Goal: Task Accomplishment & Management: Complete application form

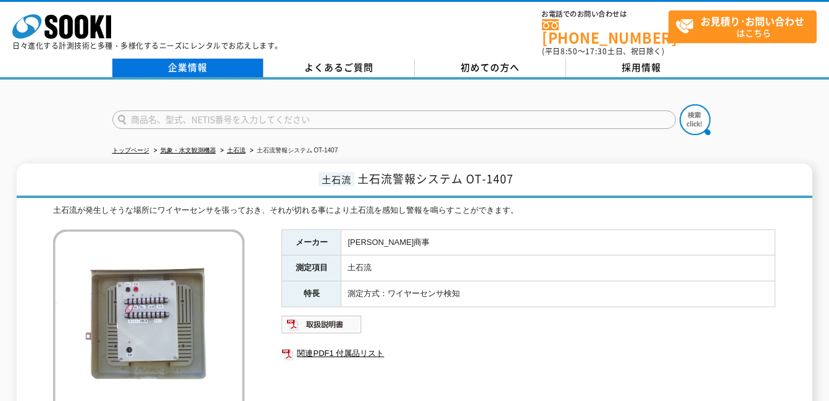
click at [188, 62] on link "企業情報" at bounding box center [187, 68] width 151 height 19
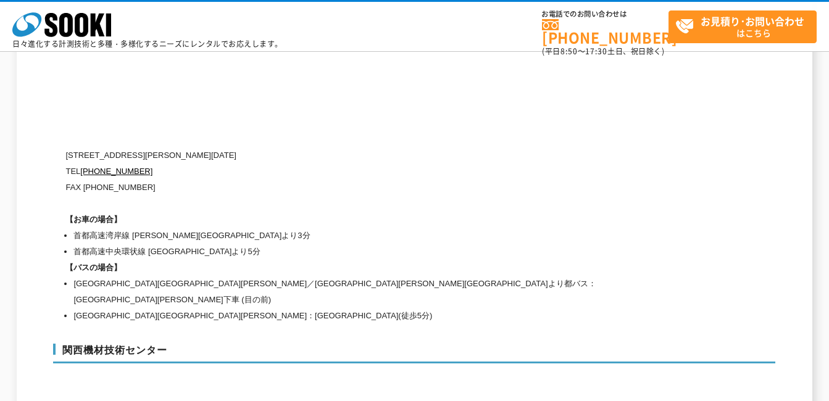
scroll to position [5307, 0]
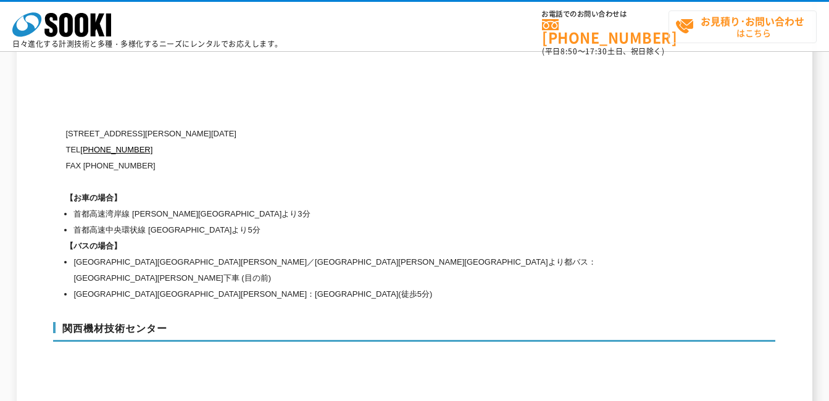
click at [741, 22] on strong "お見積り･お問い合わせ" at bounding box center [752, 21] width 104 height 15
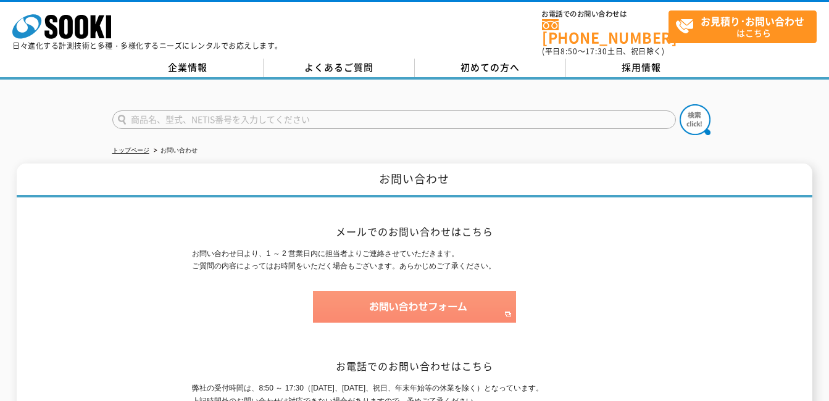
click at [402, 297] on img at bounding box center [414, 306] width 203 height 31
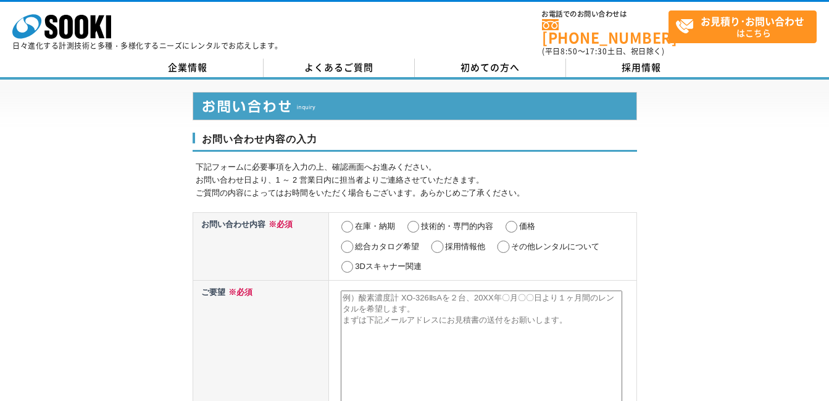
click at [505, 241] on input "その他レンタルについて" at bounding box center [503, 247] width 15 height 12
radio input "true"
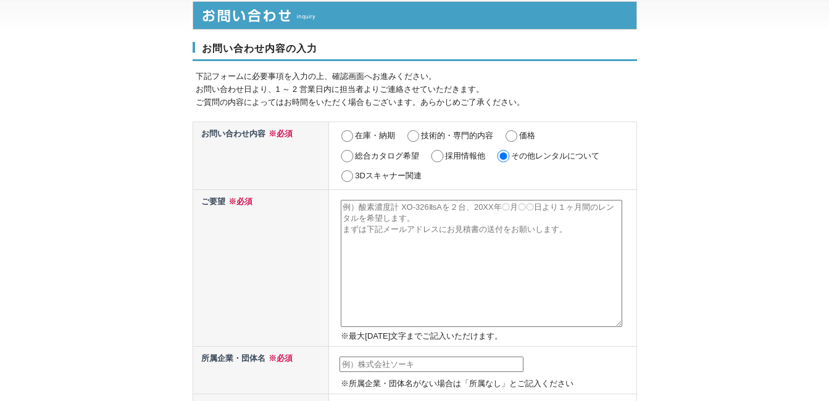
scroll to position [62, 0]
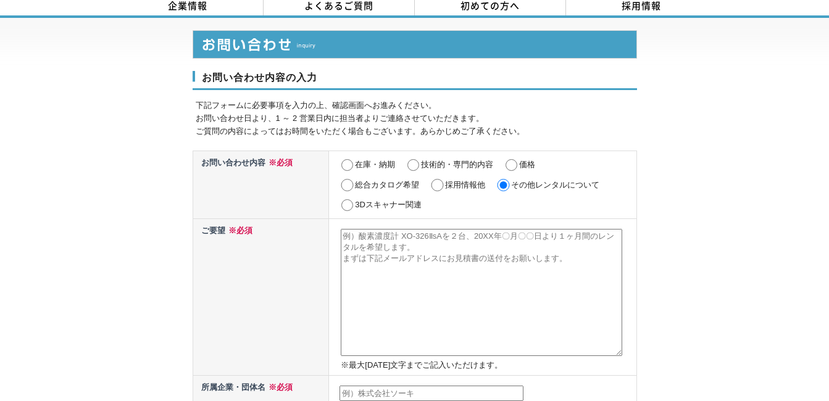
click at [362, 237] on textarea at bounding box center [481, 292] width 281 height 127
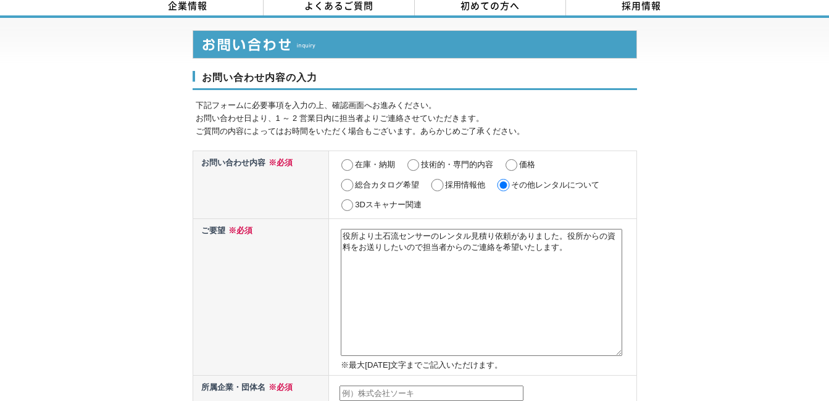
click at [471, 240] on textarea "役所より土石流センサーのレンタル見積り依頼がありました。役所からの資料をお送りしたいので担当者からのご連絡を希望いたします。" at bounding box center [481, 292] width 281 height 127
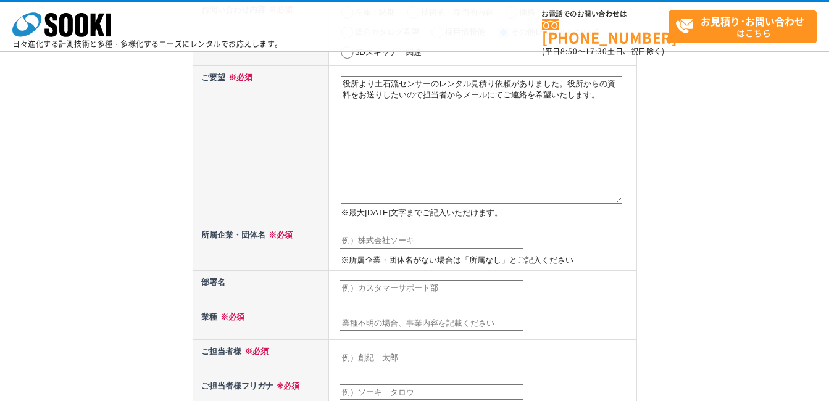
scroll to position [185, 0]
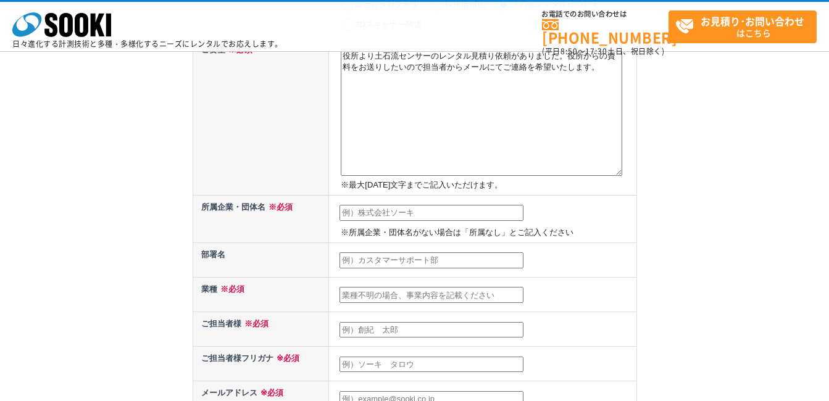
type textarea "役所より土石流センサーのレンタル見積り依頼がありました。役所からの資料をお送りしたいので担当者からメールにてご連絡を希望いたします。"
click at [410, 212] on input "text" at bounding box center [431, 213] width 184 height 16
type input "(株)アサヒ産業"
click at [401, 264] on input "text" at bounding box center [431, 260] width 184 height 16
type input "大館支店"
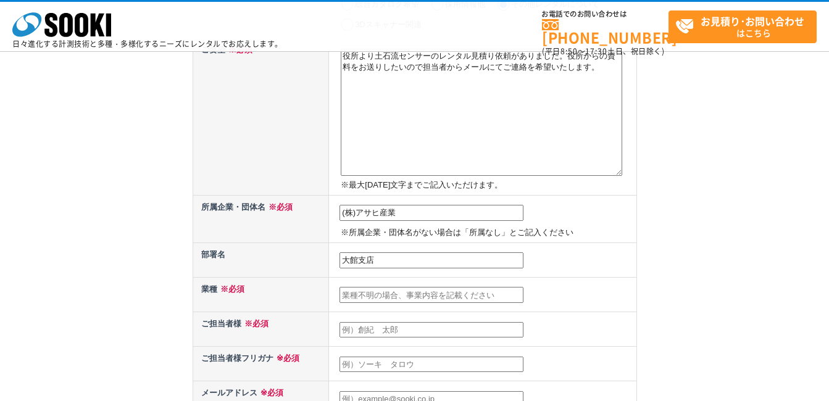
click at [375, 289] on input "text" at bounding box center [431, 295] width 184 height 16
type input "商社"
click at [368, 326] on input "text" at bounding box center [431, 330] width 184 height 16
type input "後藤　岳"
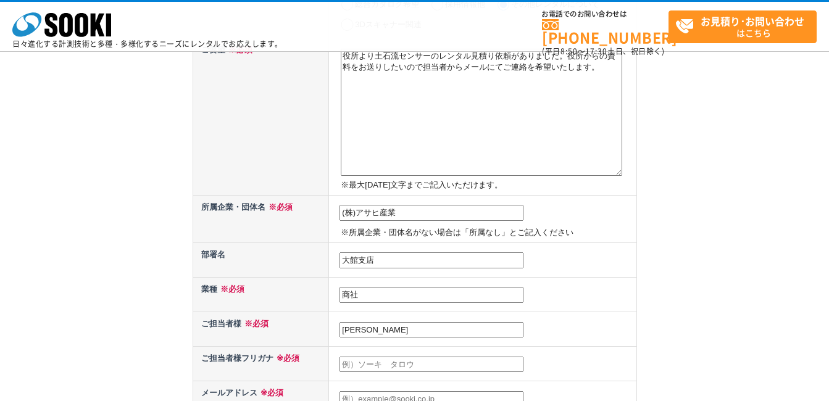
type input "asahi.ntpc.201@ab.auone-net.jp"
type input "017"
select select "5"
type input "秋田県大館市釈迦内字稲荷山下１２４－１"
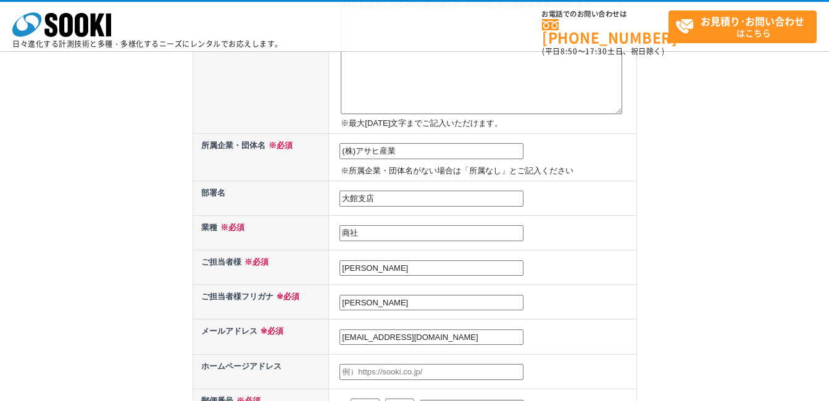
click at [407, 300] on input "後藤　岳" at bounding box center [431, 303] width 184 height 16
type input "後"
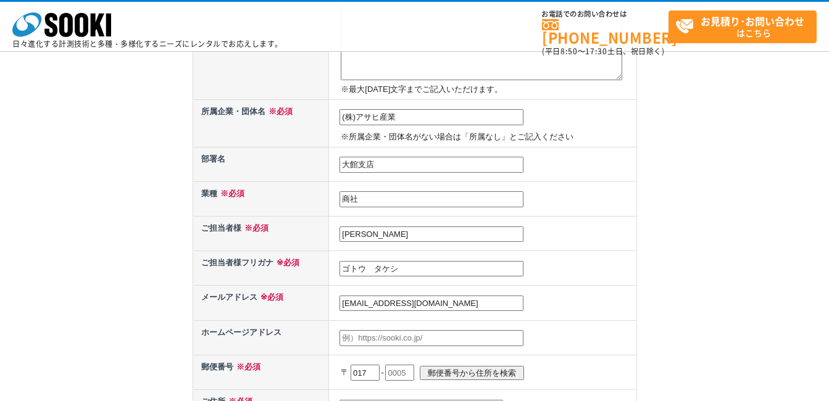
scroll to position [309, 0]
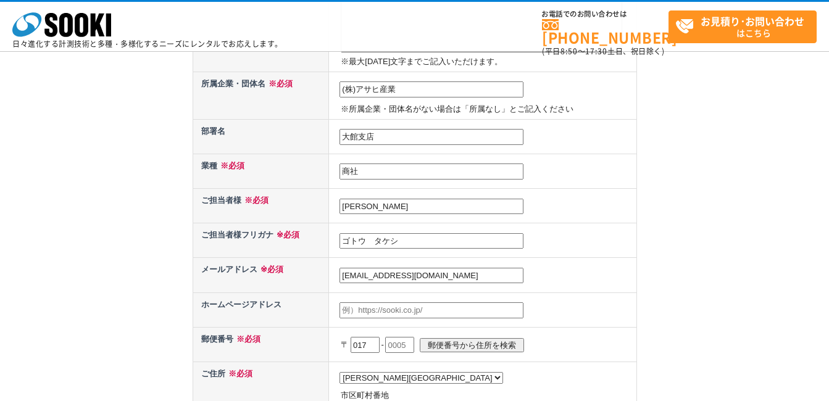
type input "ゴトウ　タケシ"
click at [414, 343] on input "text" at bounding box center [399, 345] width 29 height 16
type input "０"
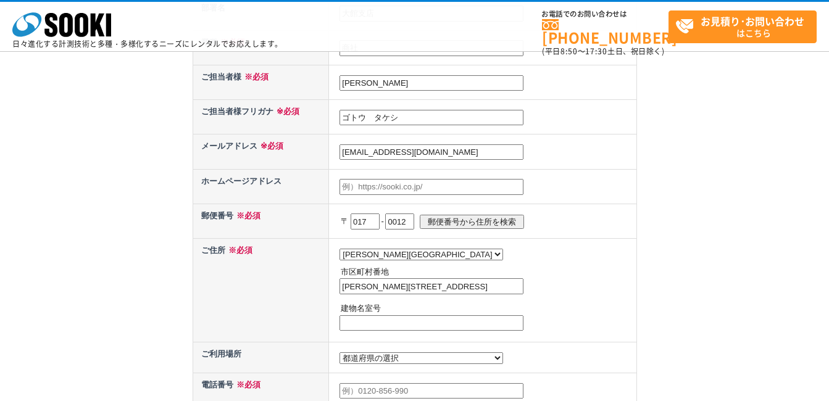
scroll to position [494, 0]
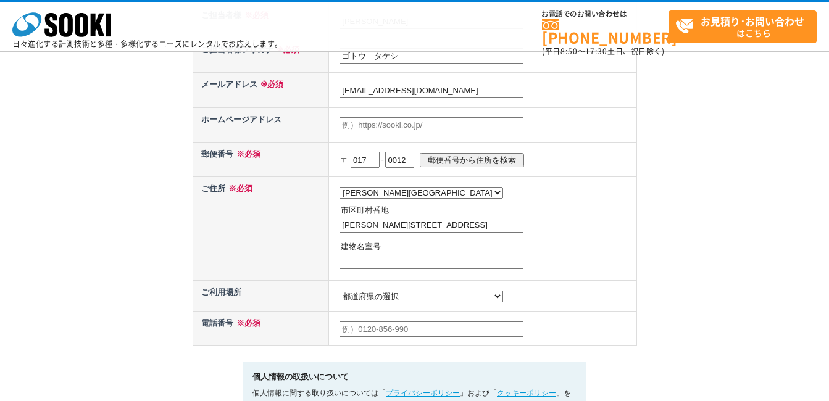
type input "0012"
click at [402, 298] on select "都道府県の選択 利用場所未定 北海道 青森県 岩手県 宮城県 秋田県 山形県 福島県 茨城県 栃木県 群馬県 埼玉県 千葉県 東京都 神奈川県 新潟県 富山県…" at bounding box center [421, 297] width 164 height 12
select select "5"
click at [339, 294] on select "都道府県の選択 利用場所未定 北海道 青森県 岩手県 宮城県 秋田県 山形県 福島県 茨城県 栃木県 群馬県 埼玉県 千葉県 東京都 神奈川県 新潟県 富山県…" at bounding box center [421, 297] width 164 height 12
click at [420, 333] on input "text" at bounding box center [431, 330] width 184 height 16
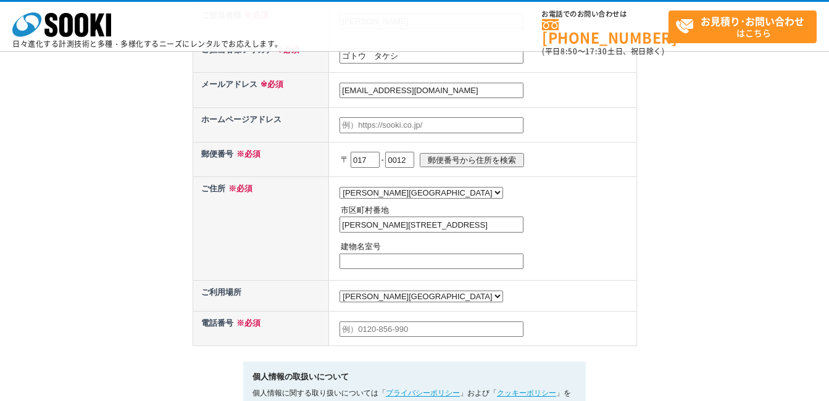
type input "08018402190"
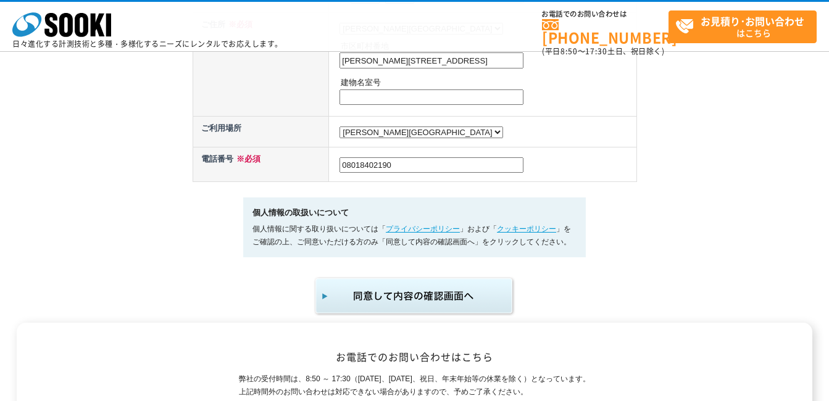
scroll to position [679, 0]
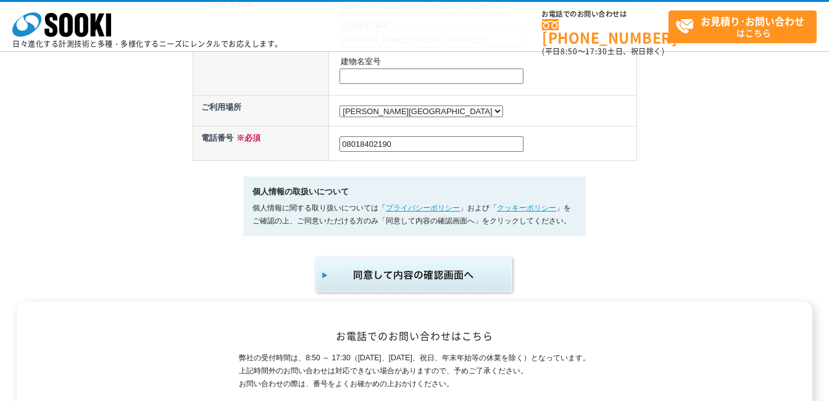
click at [420, 281] on img "submit" at bounding box center [415, 275] width 202 height 41
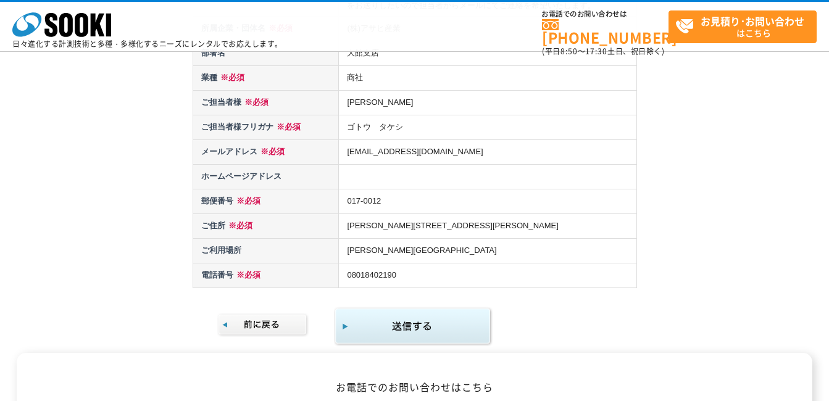
scroll to position [247, 0]
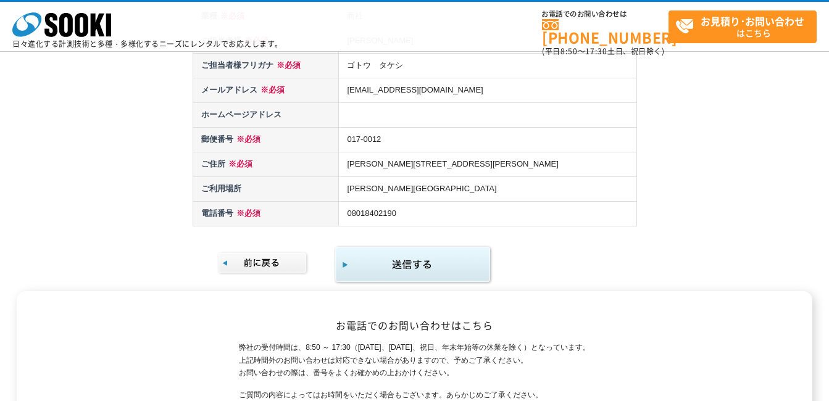
click at [413, 269] on img "submit" at bounding box center [413, 265] width 159 height 40
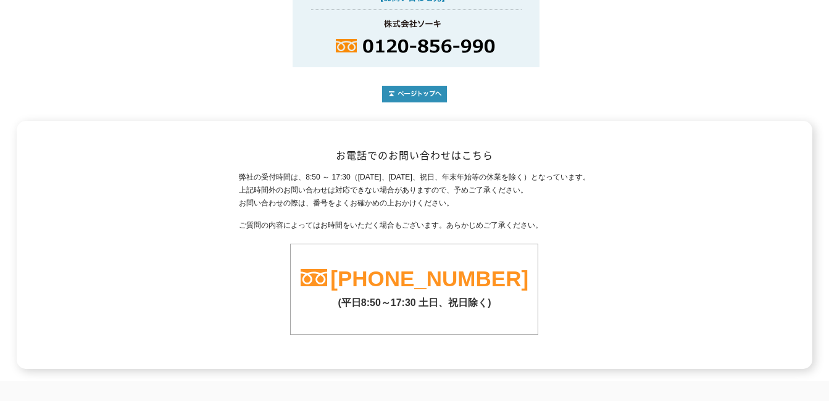
scroll to position [247, 0]
